Goal: Transaction & Acquisition: Book appointment/travel/reservation

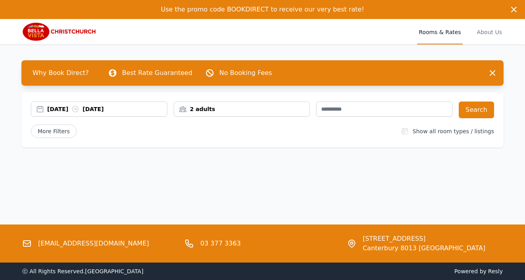
click at [98, 105] on div "[DATE] [DATE]" at bounding box center [107, 109] width 120 height 8
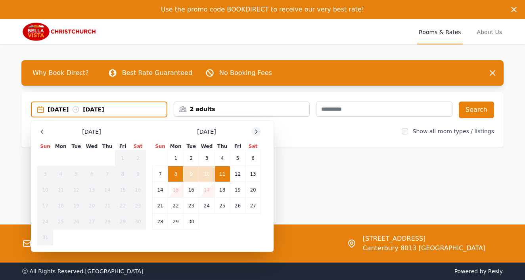
click at [256, 131] on icon at bounding box center [256, 132] width 2 height 4
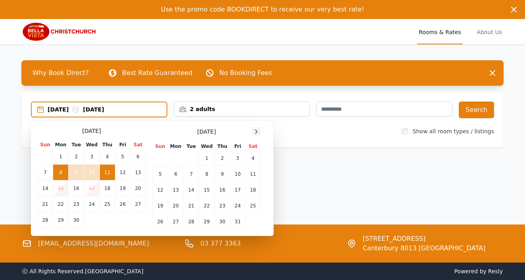
click at [256, 131] on icon at bounding box center [256, 132] width 2 height 4
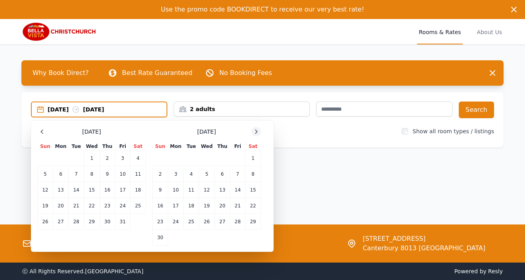
click at [256, 131] on icon at bounding box center [256, 132] width 2 height 4
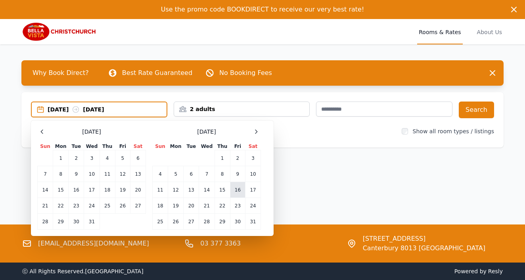
click at [240, 191] on td "16" at bounding box center [237, 190] width 15 height 16
click at [161, 206] on td "18" at bounding box center [160, 206] width 15 height 16
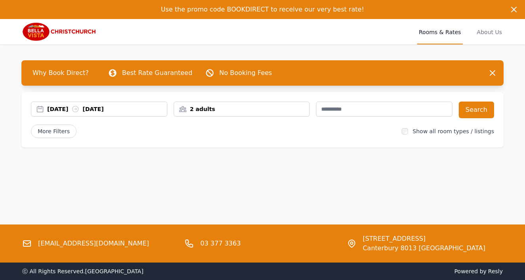
click at [236, 108] on div "2 adults" at bounding box center [242, 109] width 136 height 8
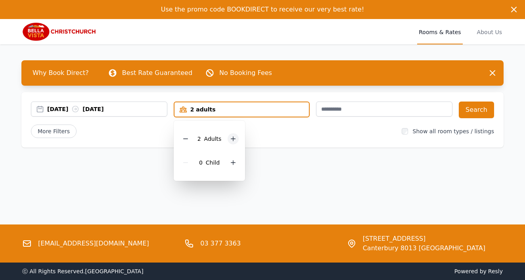
click at [233, 139] on icon at bounding box center [233, 139] width 4 height 4
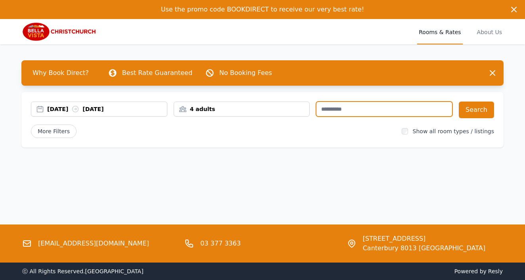
click at [401, 114] on input "text" at bounding box center [384, 109] width 136 height 15
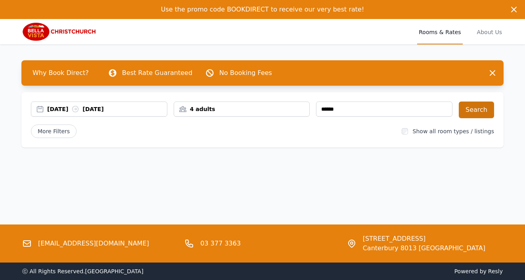
click at [477, 112] on button "Search" at bounding box center [476, 110] width 35 height 17
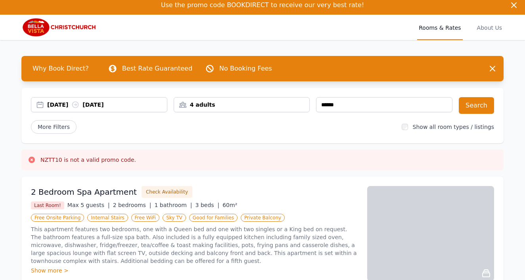
scroll to position [6, 0]
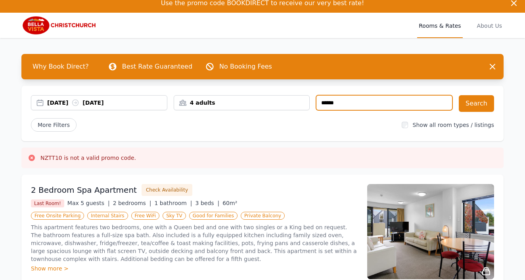
click at [346, 102] on input "******" at bounding box center [384, 102] width 136 height 15
type input "****"
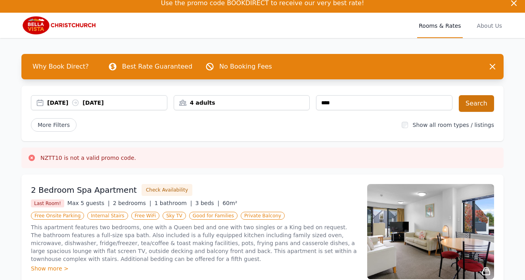
click at [475, 102] on button "Search" at bounding box center [476, 103] width 35 height 17
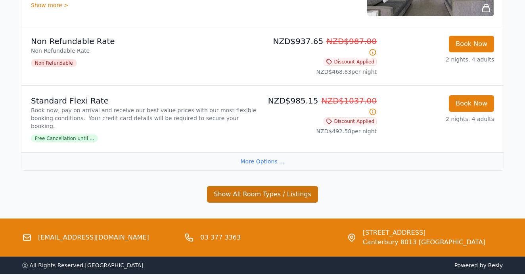
scroll to position [537, 0]
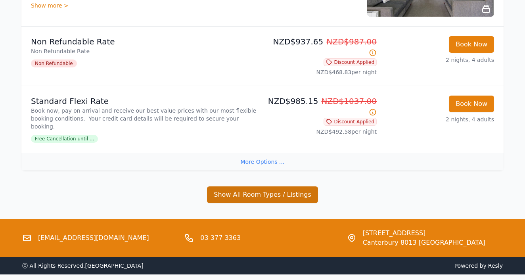
click at [256, 186] on button "Show All Room Types / Listings" at bounding box center [262, 194] width 111 height 17
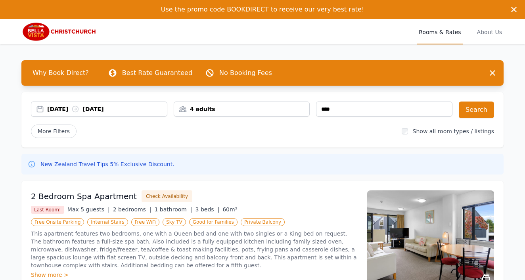
scroll to position [0, 0]
